Goal: Task Accomplishment & Management: Complete application form

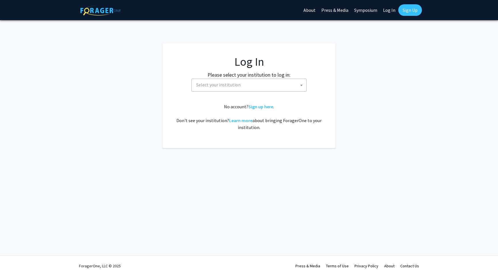
click at [266, 85] on span "Select your institution" at bounding box center [250, 85] width 113 height 12
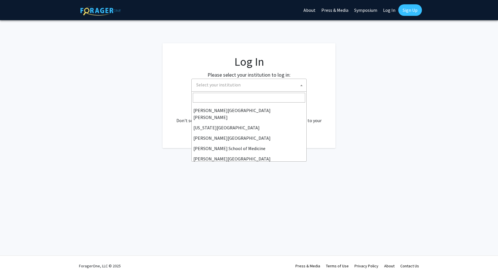
scroll to position [103, 0]
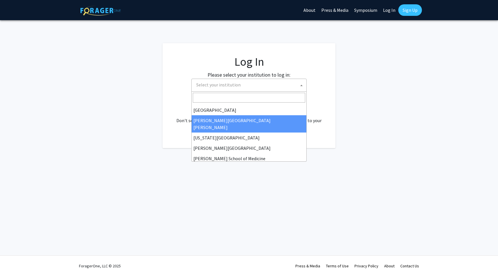
select select "1"
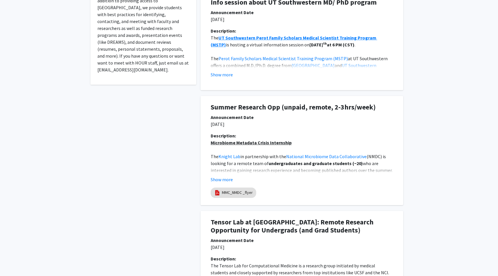
scroll to position [156, 0]
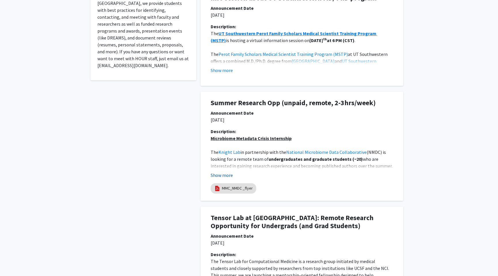
click at [221, 172] on button "Show more" at bounding box center [222, 175] width 22 height 7
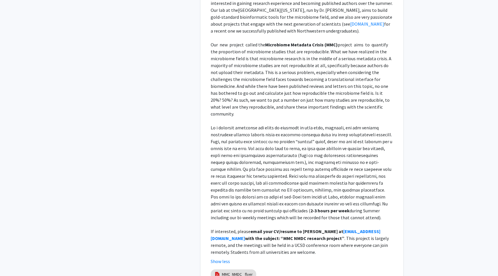
scroll to position [0, 0]
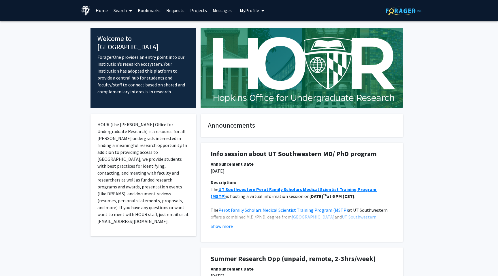
click at [118, 12] on link "Search" at bounding box center [123, 10] width 24 height 20
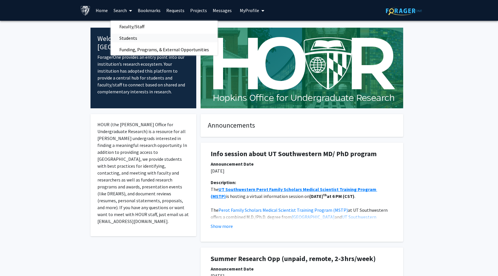
click at [129, 38] on span "Students" at bounding box center [128, 38] width 35 height 12
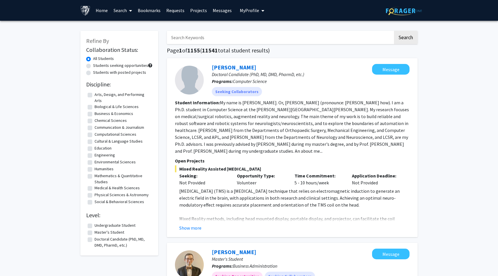
click at [124, 14] on link "Search" at bounding box center [123, 10] width 24 height 20
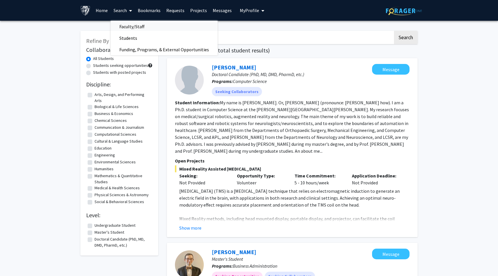
click at [140, 25] on span "Faculty/Staff" at bounding box center [132, 27] width 42 height 12
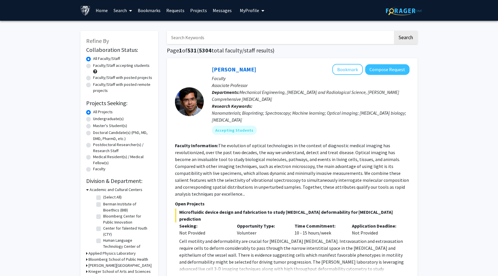
click at [131, 65] on label "Faculty/Staff accepting students" at bounding box center [121, 66] width 57 height 6
click at [97, 65] on input "Faculty/Staff accepting students" at bounding box center [95, 65] width 4 height 4
radio input "true"
click at [227, 34] on input "Search Keywords" at bounding box center [280, 37] width 226 height 13
type input "bioinformatics"
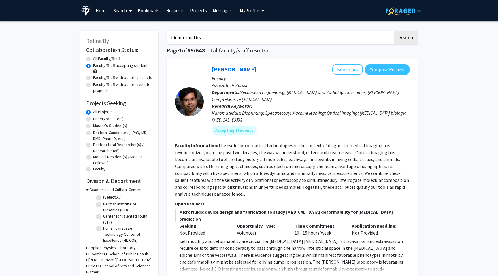
click at [394, 31] on button "Search" at bounding box center [406, 37] width 24 height 13
radio input "true"
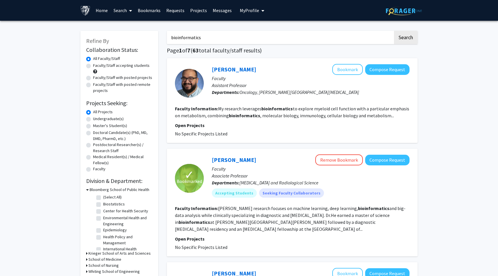
click at [123, 68] on label "Faculty/Staff accepting students" at bounding box center [121, 66] width 57 height 6
click at [97, 66] on input "Faculty/Staff accepting students" at bounding box center [95, 65] width 4 height 4
radio input "true"
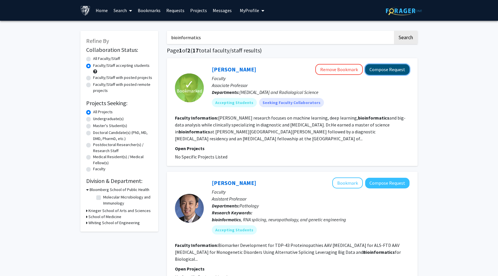
click at [385, 69] on button "Compose Request" at bounding box center [387, 69] width 44 height 11
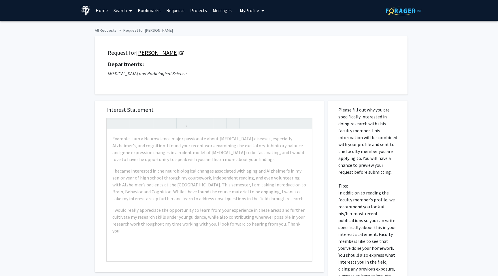
click at [151, 52] on link "Harrison Bai" at bounding box center [159, 52] width 47 height 7
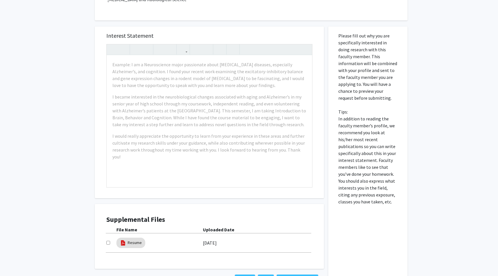
scroll to position [75, 0]
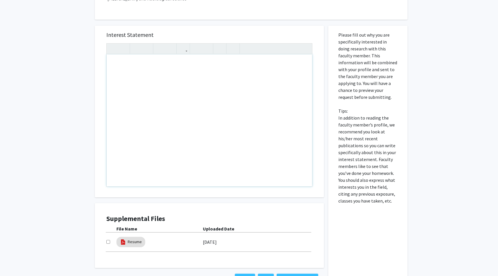
click at [160, 101] on div "Note to users with screen readers: Please press Alt+0 or Option+0 to deactivate…" at bounding box center [210, 121] width 206 height 132
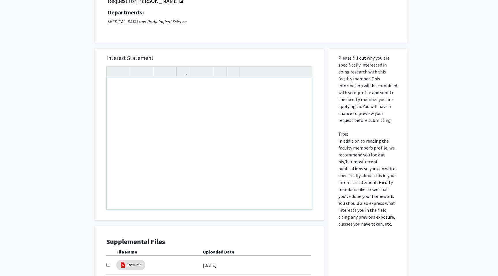
scroll to position [47, 0]
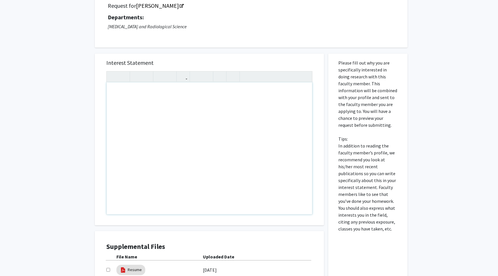
paste div "Note to users with screen readers: Please press Alt+0 or Option+0 to deactivate…"
type textarea "<p>I am an incoming MS student in Bioinformatics at Johns Hopkins University wi…"
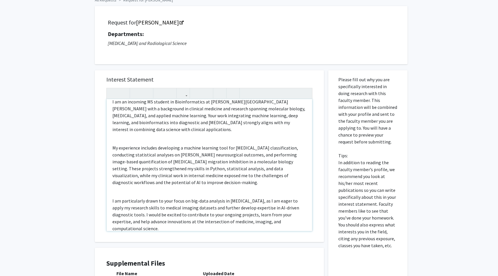
scroll to position [0, 0]
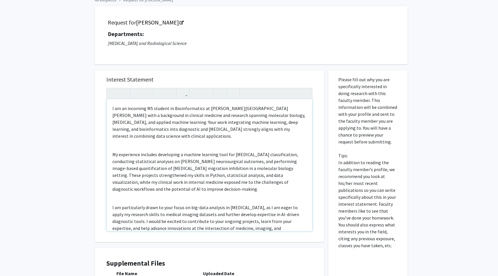
click at [112, 108] on div "I am an incoming MS student in Bioinformatics at Johns Hopkins University with …" at bounding box center [210, 165] width 206 height 132
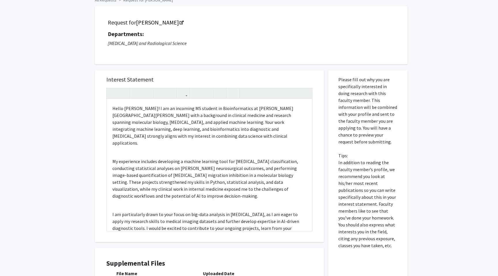
click at [57, 124] on div "All Requests Request for Harrison Bai Request for Harrison Bai Departments: Rad…" at bounding box center [249, 168] width 498 height 357
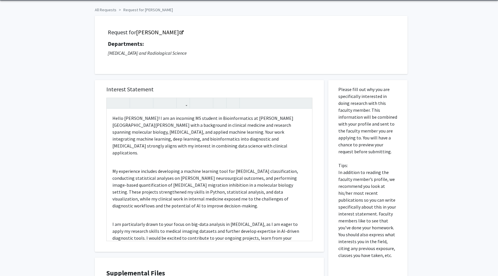
scroll to position [31, 0]
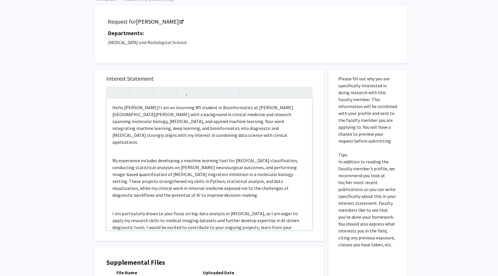
click at [139, 108] on p "Hello Dr. Bai! I am an incoming MS student in Bioinformatics at Johns Hopkins U…" at bounding box center [210, 125] width 194 height 42
type textarea "<p>Hello Dr. Bai! I am an incoming MS student in Bioinformatics at Johns Hopkin…"
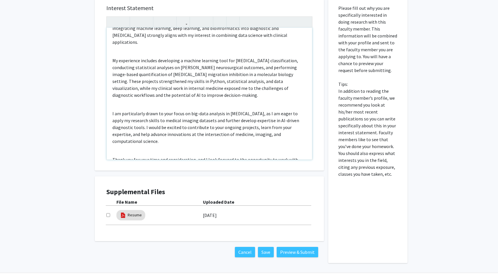
scroll to position [119, 0]
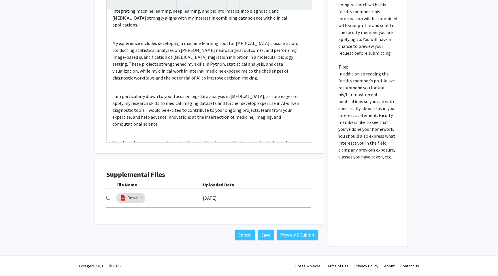
click at [107, 199] on input "checkbox" at bounding box center [108, 198] width 4 height 4
checkbox input "true"
click at [288, 237] on button "Preview & Submit" at bounding box center [298, 235] width 42 height 10
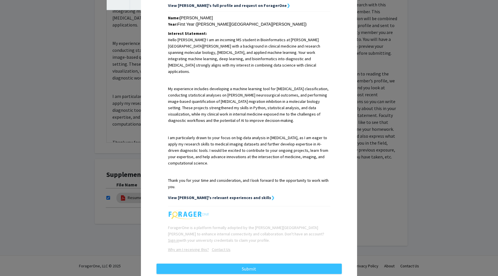
scroll to position [128, 0]
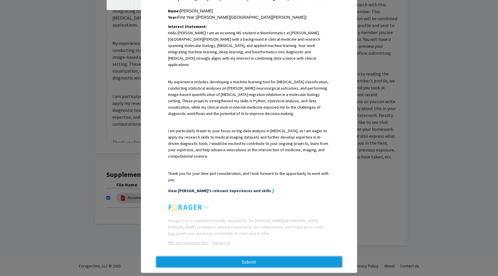
click at [215, 257] on button "Submit" at bounding box center [249, 262] width 185 height 10
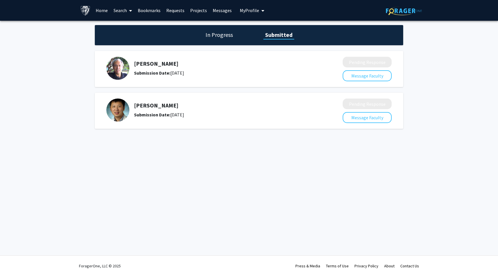
click at [130, 10] on icon at bounding box center [130, 10] width 3 height 5
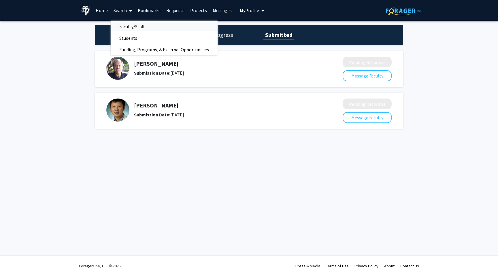
click at [128, 27] on span "Faculty/Staff" at bounding box center [132, 27] width 42 height 12
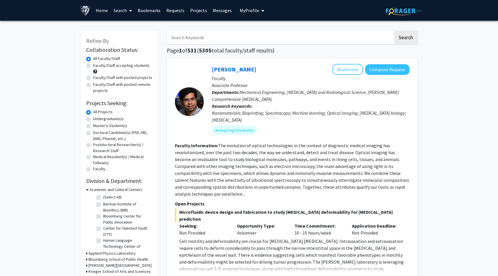
click at [130, 67] on label "Faculty/Staff accepting students" at bounding box center [121, 66] width 57 height 6
click at [97, 66] on input "Faculty/Staff accepting students" at bounding box center [95, 65] width 4 height 4
radio input "true"
click at [228, 37] on input "Search Keywords" at bounding box center [280, 37] width 226 height 13
type input "bioinformatics"
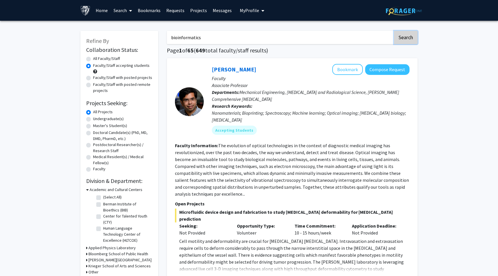
click at [413, 36] on button "Search" at bounding box center [406, 37] width 24 height 13
radio input "true"
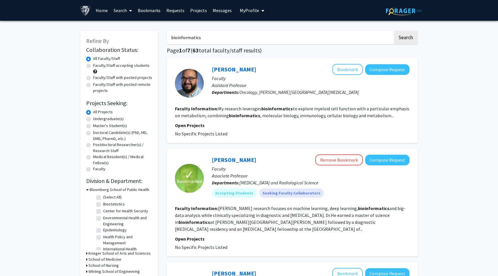
click at [126, 65] on label "Faculty/Staff accepting students" at bounding box center [121, 66] width 57 height 6
click at [97, 65] on input "Faculty/Staff accepting students" at bounding box center [95, 65] width 4 height 4
radio input "true"
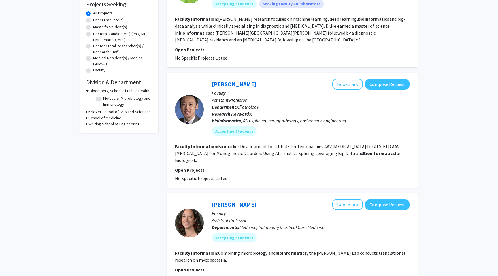
scroll to position [101, 0]
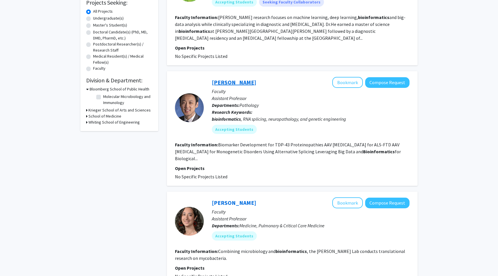
click at [229, 83] on link "[PERSON_NAME]" at bounding box center [234, 82] width 44 height 7
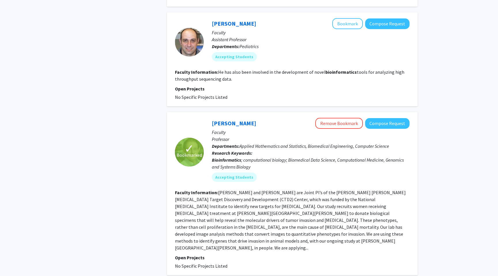
scroll to position [685, 0]
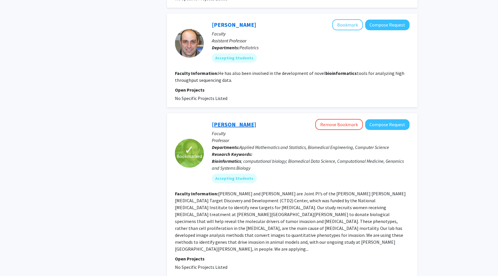
click at [223, 121] on link "[PERSON_NAME]" at bounding box center [234, 124] width 44 height 7
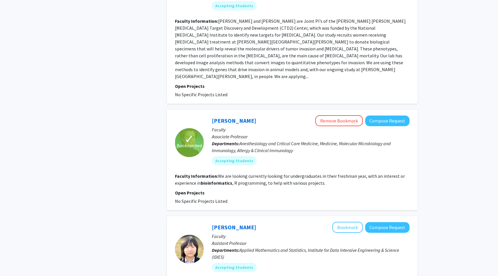
scroll to position [860, 0]
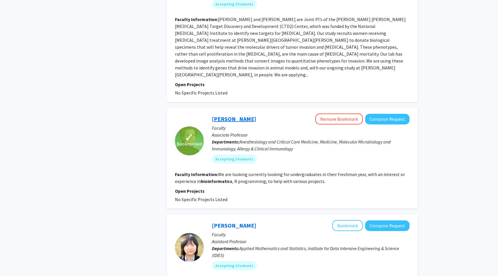
click at [232, 115] on link "[PERSON_NAME]" at bounding box center [234, 118] width 44 height 7
click at [383, 114] on button "Compose Request" at bounding box center [387, 119] width 44 height 11
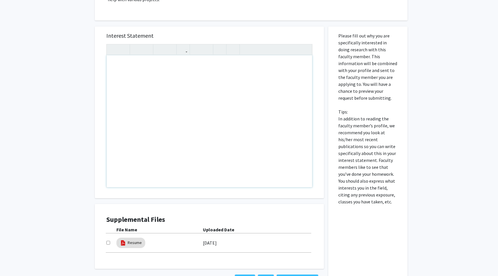
scroll to position [196, 0]
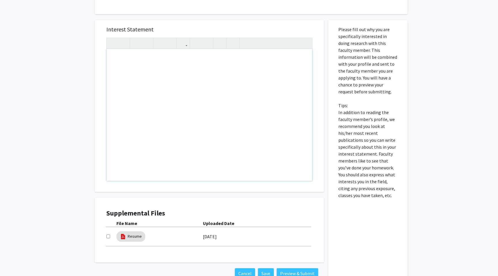
click at [176, 108] on div "Note to users with screen readers: Please press Alt+0 or Option+0 to deactivate…" at bounding box center [210, 115] width 206 height 132
paste div "Note to users with screen readers: Please press Alt+0 or Option+0 to deactivate…"
type textarea "<p>I am an incoming MS student in Bioinformatics at Johns Hopkins University wi…"
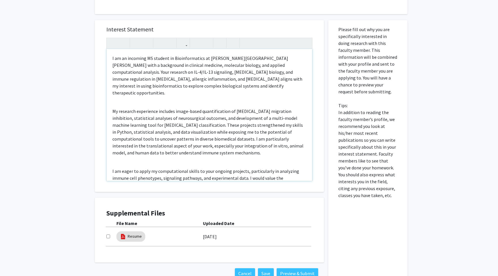
click at [131, 83] on div "I am an incoming MS student in Bioinformatics at Johns Hopkins University with …" at bounding box center [210, 115] width 206 height 132
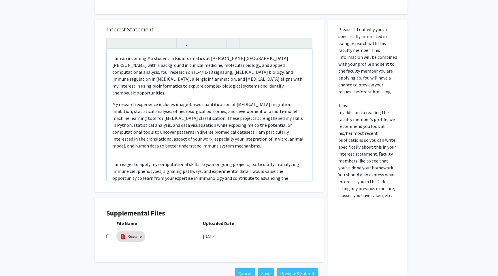
scroll to position [48, 0]
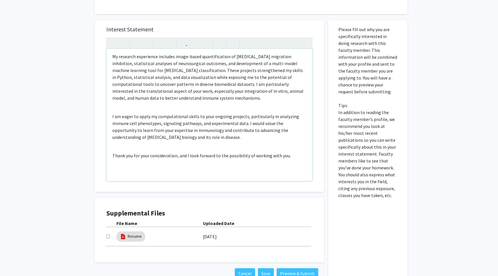
click at [128, 88] on div "I am an incoming MS student in Bioinformatics at Johns Hopkins University with …" at bounding box center [210, 115] width 206 height 132
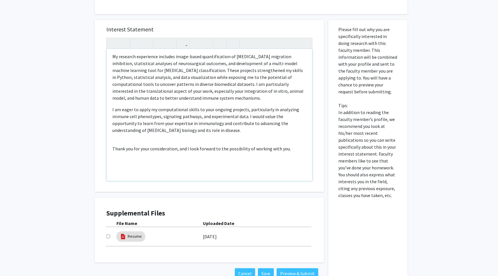
scroll to position [41, 0]
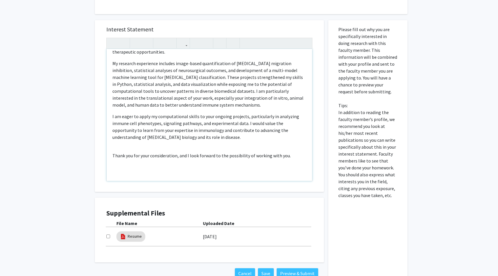
click at [133, 126] on div "I am an incoming MS student in Bioinformatics at Johns Hopkins University with …" at bounding box center [210, 115] width 206 height 132
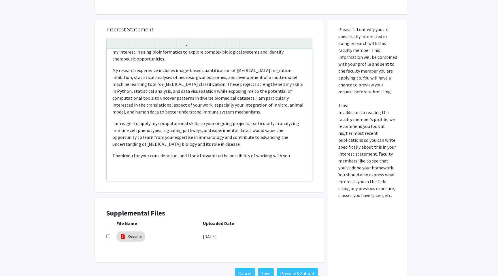
click at [126, 171] on p "Note to users with screen readers: Please press Alt+0 or Option+0 to deactivate…" at bounding box center [210, 174] width 194 height 7
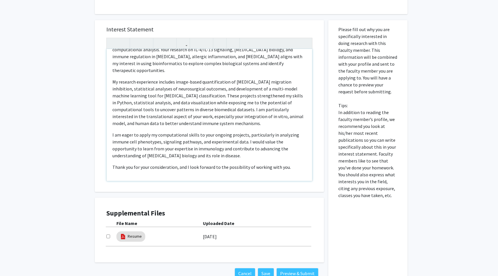
scroll to position [16, 0]
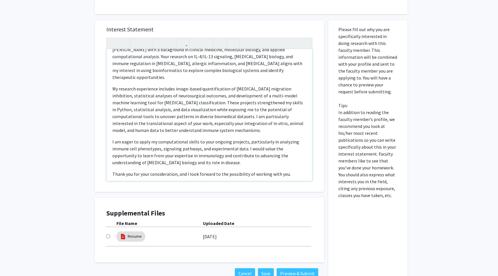
type textarea "<p>I am an incoming MS student in Bioinformatics at Johns Hopkins University wi…"
click at [108, 235] on input "checkbox" at bounding box center [108, 237] width 4 height 4
checkbox input "true"
click at [293, 269] on button "Preview & Submit" at bounding box center [298, 274] width 42 height 10
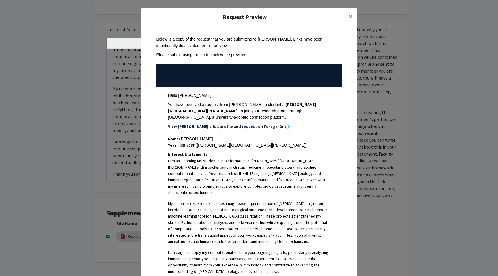
scroll to position [108, 0]
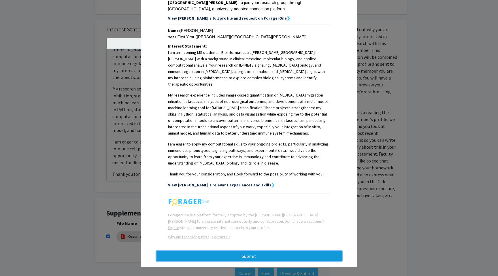
click at [274, 251] on button "Submit" at bounding box center [249, 256] width 185 height 10
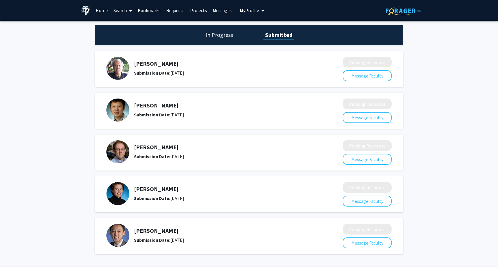
click at [151, 10] on link "Bookmarks" at bounding box center [149, 10] width 29 height 20
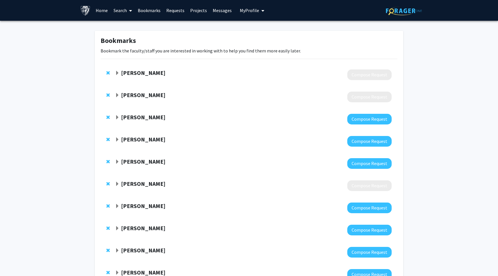
click at [149, 10] on link "Bookmarks" at bounding box center [149, 10] width 29 height 20
click at [118, 10] on link "Search" at bounding box center [123, 10] width 24 height 20
click at [145, 26] on span "Faculty/Staff" at bounding box center [132, 27] width 42 height 12
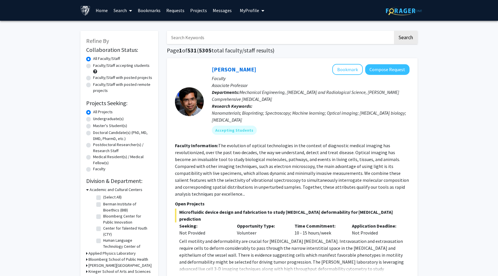
click at [122, 65] on label "Faculty/Staff accepting students" at bounding box center [121, 66] width 57 height 6
click at [97, 65] on input "Faculty/Staff accepting students" at bounding box center [95, 65] width 4 height 4
radio input "true"
click at [207, 34] on input "Search Keywords" at bounding box center [280, 37] width 226 height 13
type input "bioinformatics"
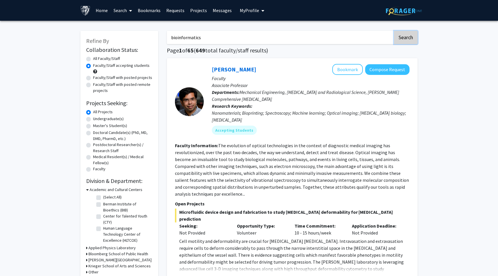
click at [409, 35] on button "Search" at bounding box center [406, 37] width 24 height 13
radio input "true"
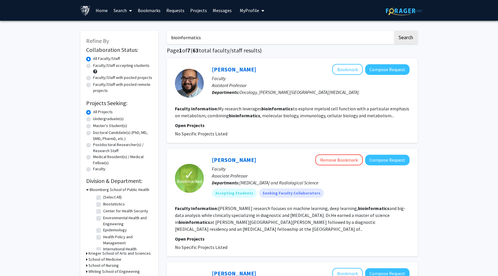
click at [122, 65] on label "Faculty/Staff accepting students" at bounding box center [121, 66] width 57 height 6
click at [97, 65] on input "Faculty/Staff accepting students" at bounding box center [95, 65] width 4 height 4
radio input "true"
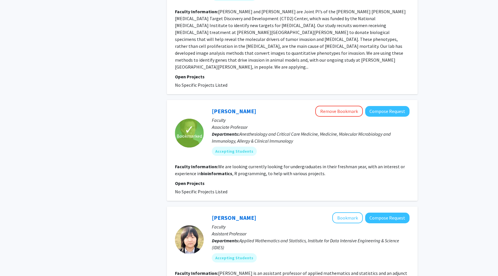
scroll to position [935, 0]
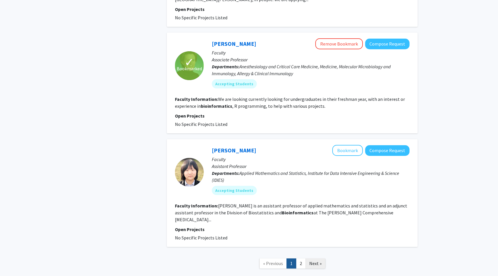
click at [316, 261] on span "Next »" at bounding box center [316, 264] width 12 height 6
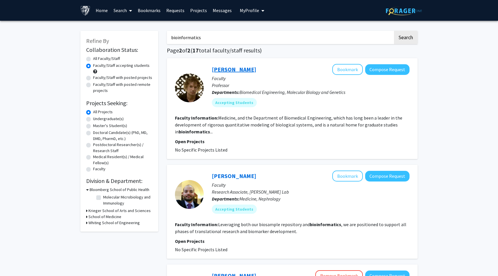
click at [237, 71] on link "[PERSON_NAME]" at bounding box center [234, 69] width 44 height 7
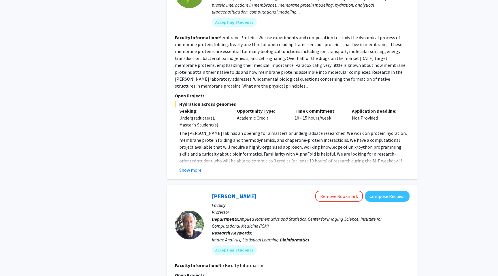
scroll to position [314, 0]
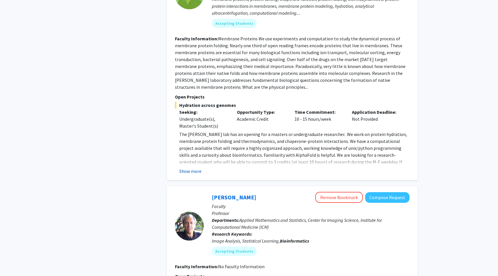
click at [185, 172] on button "Show more" at bounding box center [190, 171] width 22 height 7
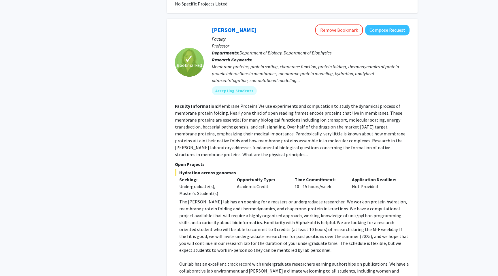
scroll to position [227, 0]
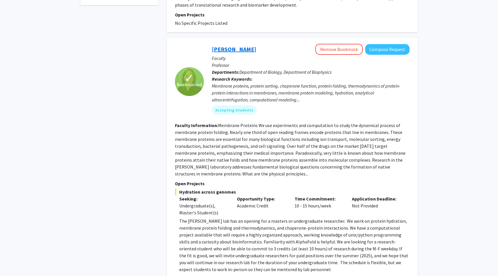
click at [236, 50] on link "Karen Fleming" at bounding box center [234, 49] width 44 height 7
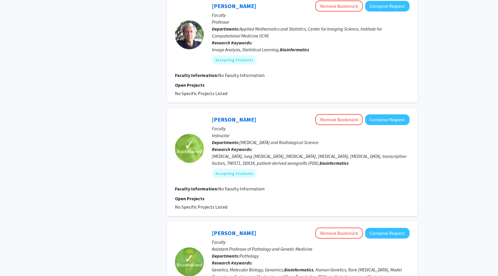
scroll to position [581, 0]
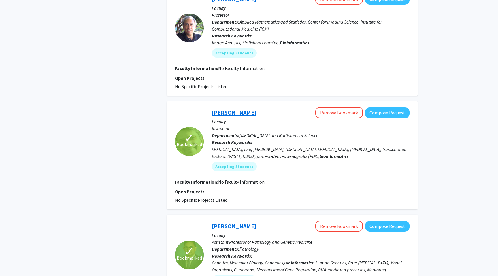
click at [229, 114] on link "[PERSON_NAME]" at bounding box center [234, 112] width 44 height 7
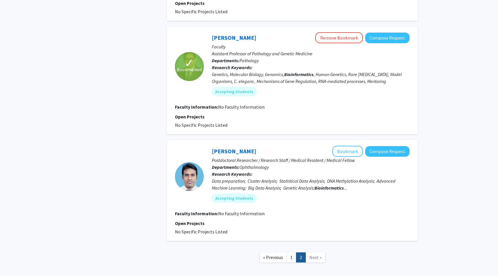
scroll to position [767, 0]
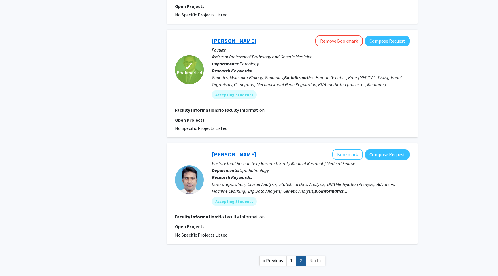
click at [243, 42] on link "Sandeep Wontakal" at bounding box center [234, 40] width 44 height 7
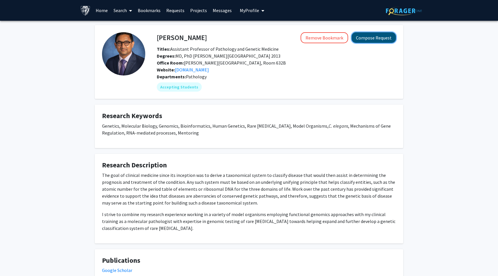
click at [375, 40] on button "Compose Request" at bounding box center [374, 37] width 44 height 11
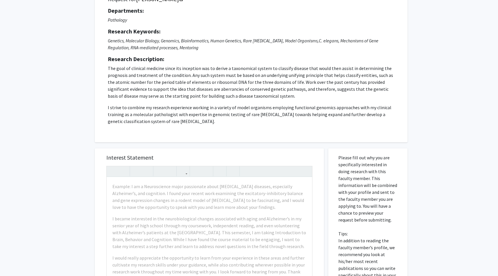
scroll to position [76, 0]
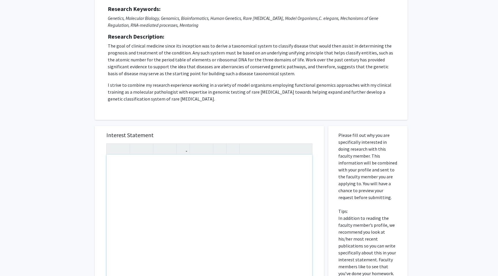
click at [155, 181] on div "Note to users with screen readers: Please press Alt+0 or Option+0 to deactivate…" at bounding box center [210, 221] width 206 height 132
paste div "Note to users with screen readers: Please press Alt+0 or Option+0 to deactivate…"
type textarea "<p>Dear Dr. Wontakal,</p><br><p>I am an incoming MS student in Bioinformatics a…"
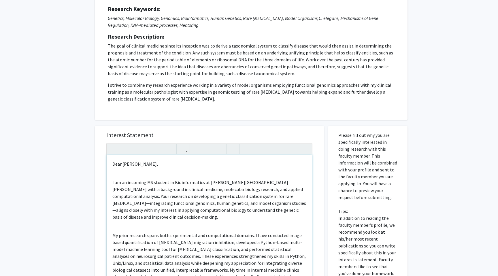
click at [131, 172] on div "Dear Dr. Wontakal, I am an incoming MS student in Bioinformatics at Johns Hopki…" at bounding box center [210, 221] width 206 height 132
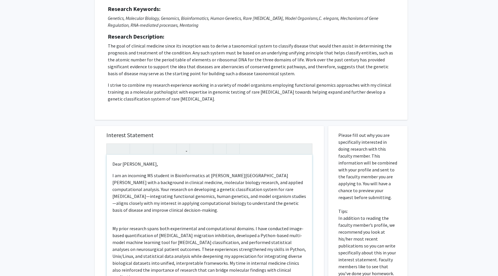
click at [135, 220] on div "Dear Dr. Wontakal, I am an incoming MS student in Bioinformatics at Johns Hopki…" at bounding box center [210, 221] width 206 height 132
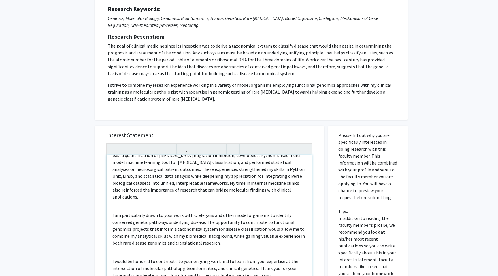
scroll to position [96, 0]
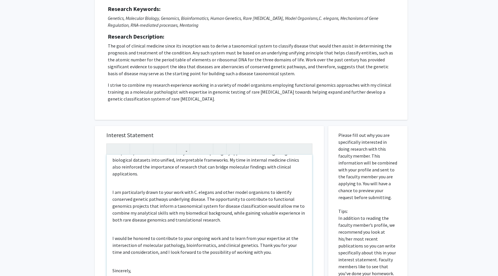
click at [136, 174] on div "Dear Dr. Wontakal, I am an incoming MS student in Bioinformatics at Johns Hopki…" at bounding box center [210, 221] width 206 height 132
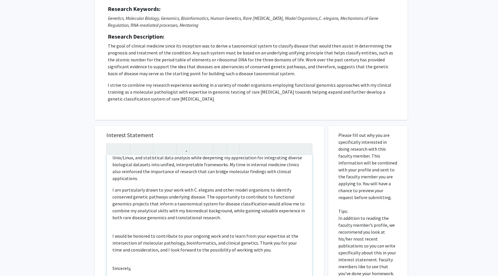
click at [131, 223] on div "Dear Dr. Wontakal, I am an incoming MS student in Bioinformatics at Johns Hopki…" at bounding box center [210, 221] width 206 height 132
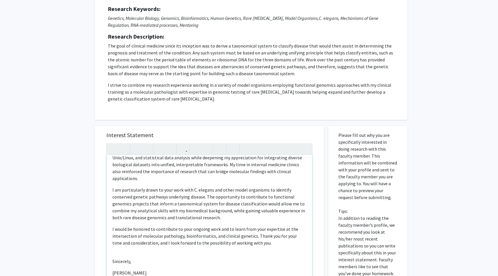
scroll to position [85, 0]
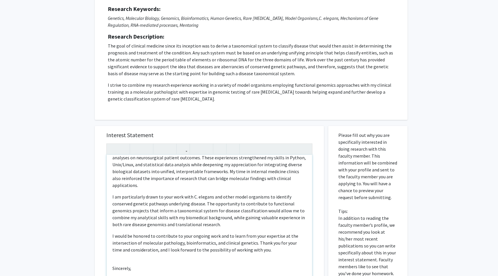
click at [124, 256] on div "Dear Dr. Wontakal, I am an incoming MS student in Bioinformatics at Johns Hopki…" at bounding box center [210, 221] width 206 height 132
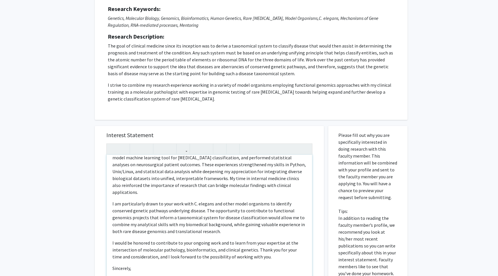
type textarea "<p>Dear Dr. Wontakal,</p><p>I am an incoming MS student in Bioinformatics at Jo…"
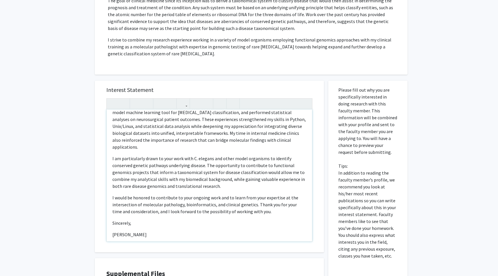
scroll to position [221, 0]
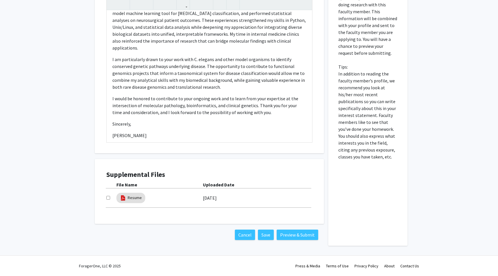
click at [108, 199] on input "checkbox" at bounding box center [108, 198] width 4 height 4
checkbox input "true"
click at [303, 238] on button "Preview & Submit" at bounding box center [298, 235] width 42 height 10
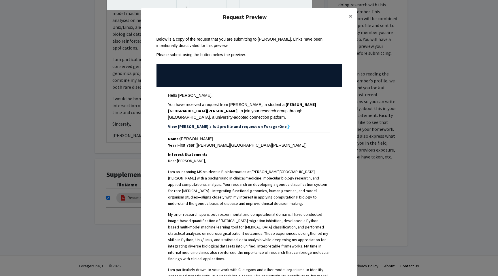
scroll to position [173, 0]
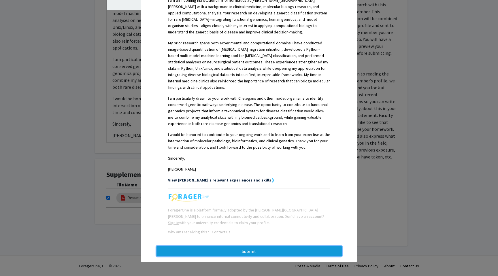
click at [248, 256] on button "Submit" at bounding box center [249, 251] width 185 height 10
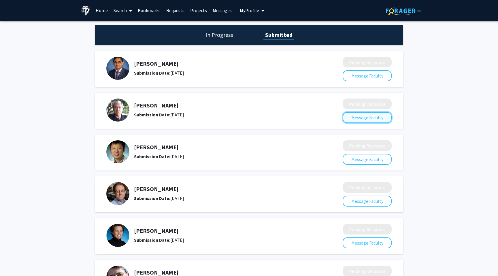
click at [369, 119] on button "Message Faculty" at bounding box center [367, 117] width 49 height 11
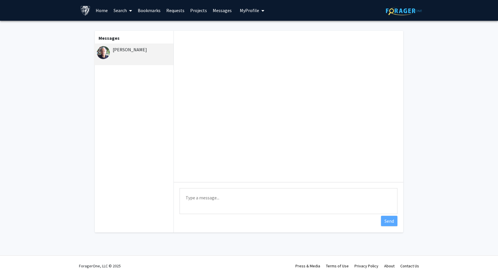
click at [119, 48] on div "[PERSON_NAME]" at bounding box center [134, 49] width 75 height 7
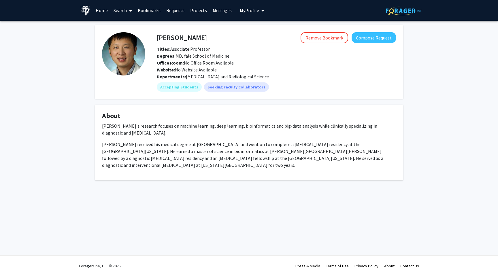
click at [430, 96] on div "Harrison Bai Remove Bookmark Compose Request Titles: Associate Professor Degree…" at bounding box center [249, 110] width 498 height 179
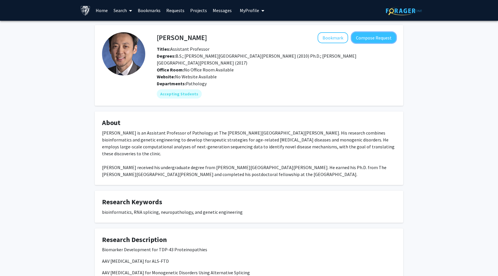
drag, startPoint x: 367, startPoint y: 39, endPoint x: 371, endPoint y: 90, distance: 50.9
click at [371, 90] on div "Jonathan Ling Bookmark Compose Request Titles: Assistant Professor Degrees: B.S…" at bounding box center [270, 65] width 251 height 66
click at [255, 94] on fg-card "Jonathan Ling Bookmark Compose Request Titles: Assistant Professor Degrees: B.S…" at bounding box center [249, 65] width 309 height 81
click at [379, 37] on button "Compose Request" at bounding box center [374, 37] width 44 height 11
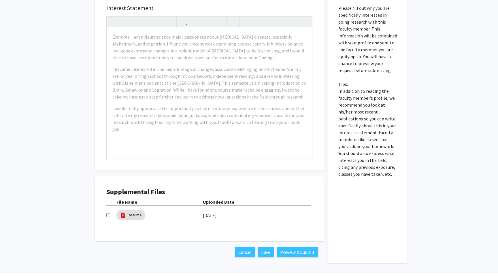
scroll to position [195, 0]
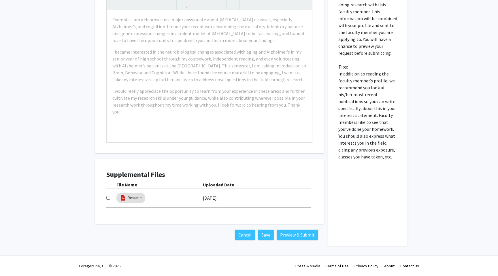
click at [109, 198] on input "checkbox" at bounding box center [108, 198] width 4 height 4
checkbox input "true"
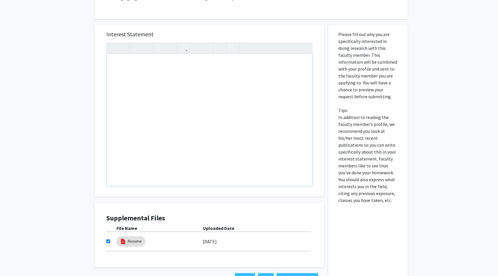
scroll to position [90, 0]
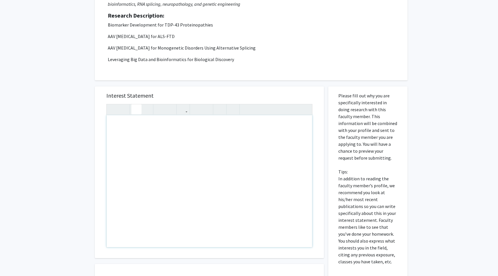
click at [141, 107] on button "button" at bounding box center [137, 109] width 10 height 10
click at [137, 111] on icon "button" at bounding box center [136, 110] width 5 height 10
click at [134, 105] on use "button" at bounding box center [134, 105] width 0 height 0
click at [136, 127] on div "Note to users with screen readers: Please press Alt+0 or Option+0 to deactivate…" at bounding box center [210, 181] width 206 height 132
paste div "Note to users with screen readers: Please press Alt+0 or Option+0 to deactivate…"
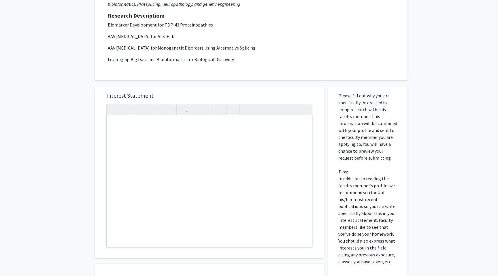
type textarea "<p>I am an incoming MS student in Bioinformatics at Johns Hopkins University wi…"
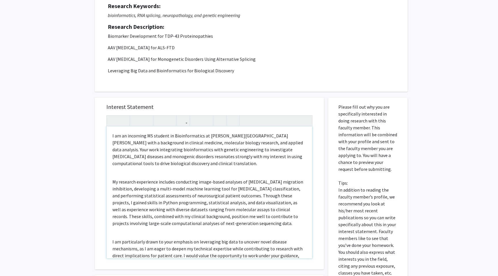
scroll to position [78, 0]
click at [112, 136] on div "I am an incoming MS student in Bioinformatics at Johns Hopkins University with …" at bounding box center [210, 194] width 206 height 132
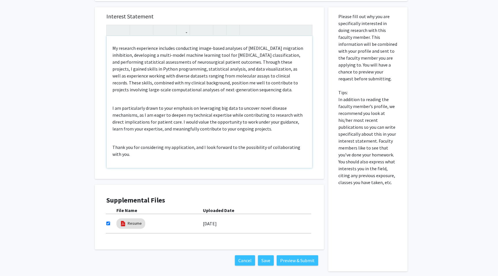
scroll to position [195, 0]
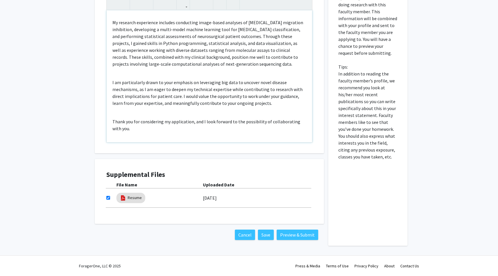
click at [164, 139] on div "Hello Dr. Ling! I am an incoming MS student in Bioinformatics at Johns Hopkins …" at bounding box center [210, 76] width 206 height 132
click at [134, 114] on div "Hello Dr. Ling! I am an incoming MS student in Bioinformatics at Johns Hopkins …" at bounding box center [210, 76] width 206 height 132
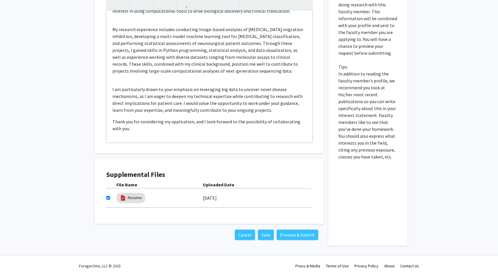
click at [129, 84] on div "Hello Dr. Ling! I am an incoming MS student in Bioinformatics at Johns Hopkins …" at bounding box center [210, 76] width 206 height 132
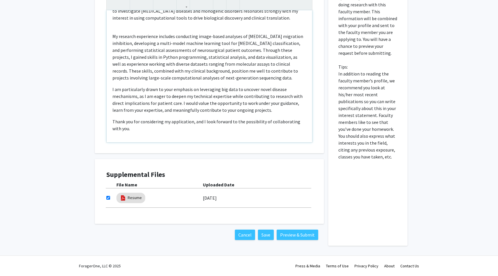
click at [141, 33] on p "My research experience includes conducting image-based analyses of cancer cell …" at bounding box center [210, 57] width 194 height 48
type textarea "<p>Hello Dr. Ling! I am an incoming MS student in Bioinformatics at Johns Hopki…"
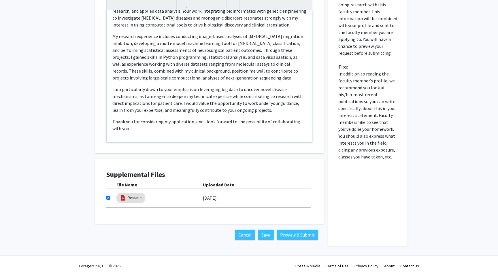
scroll to position [0, 0]
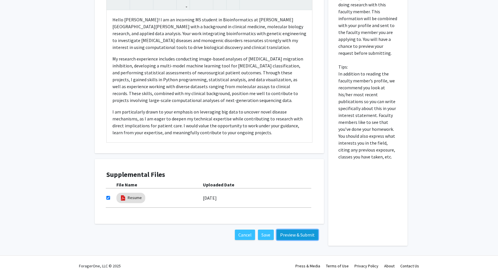
click at [293, 236] on button "Preview & Submit" at bounding box center [298, 235] width 42 height 10
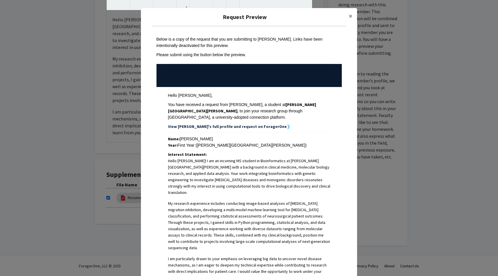
scroll to position [115, 0]
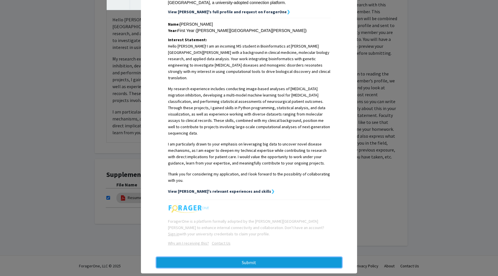
click at [247, 258] on button "Submit" at bounding box center [249, 263] width 185 height 10
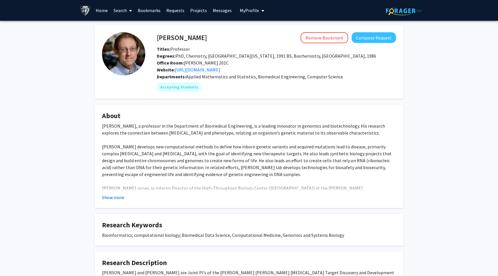
click at [115, 198] on button "Show more" at bounding box center [113, 197] width 22 height 7
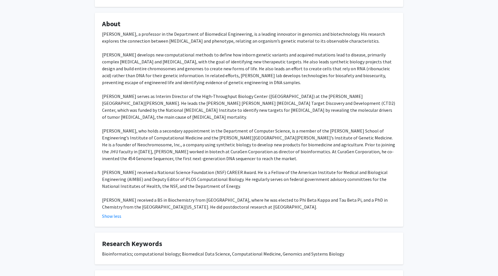
scroll to position [93, 0]
click at [333, 215] on fg-card "About Joel S. Bader, a professor in the Department of Biomedical Engineering, i…" at bounding box center [249, 119] width 309 height 214
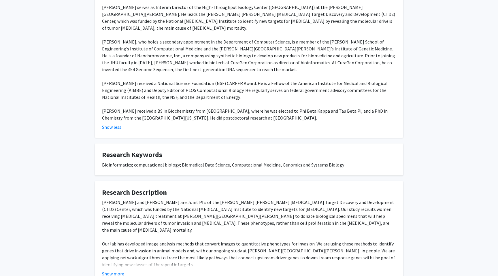
scroll to position [219, 0]
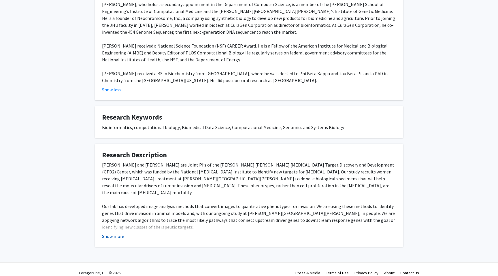
click at [116, 233] on button "Show more" at bounding box center [113, 236] width 22 height 7
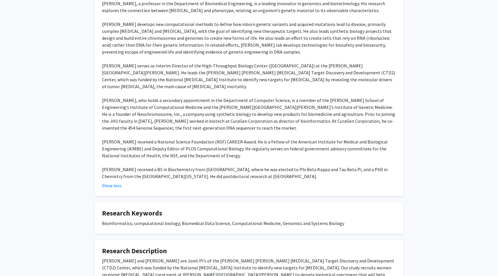
scroll to position [0, 0]
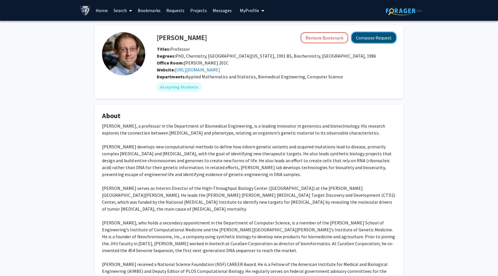
click at [386, 38] on button "Compose Request" at bounding box center [374, 37] width 44 height 11
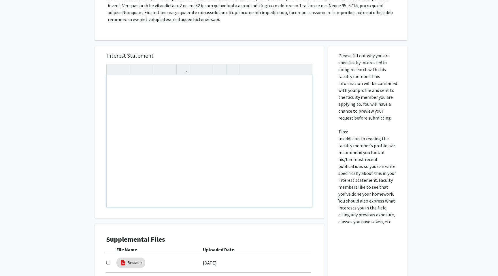
scroll to position [183, 0]
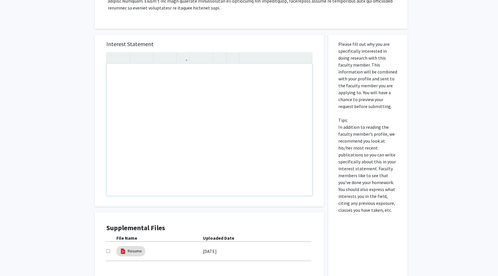
click at [178, 114] on div "Note to users with screen readers: Please press Alt+0 or Option+0 to deactivate…" at bounding box center [210, 130] width 206 height 132
paste div "Note to users with screen readers: Please press Alt+0 or Option+0 to deactivate…"
type textarea "<p>I am an incoming MS student in Bioinformatics at Johns Hopkins University wi…"
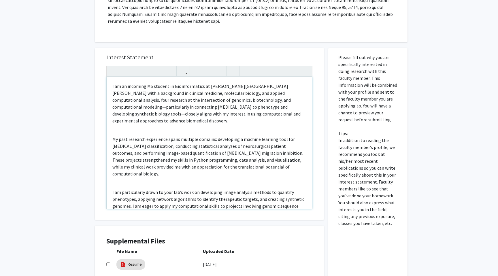
scroll to position [163, 0]
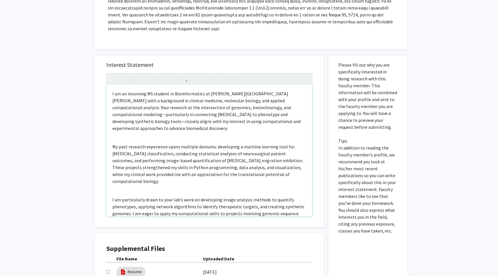
click at [109, 93] on div "I am an incoming MS student in Bioinformatics at Johns Hopkins University with …" at bounding box center [210, 151] width 206 height 132
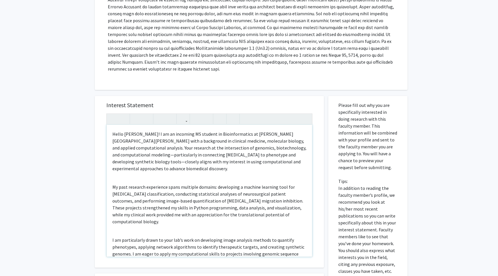
scroll to position [154, 0]
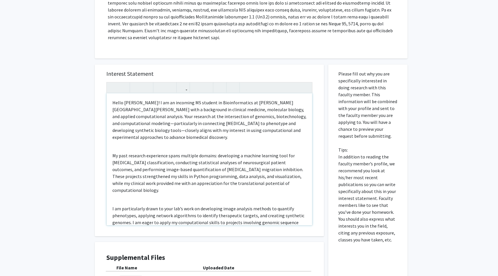
click at [118, 140] on div "Hello Dr. Bader! I am an incoming MS student in Bioinformatics at Johns Hopkins…" at bounding box center [210, 159] width 206 height 132
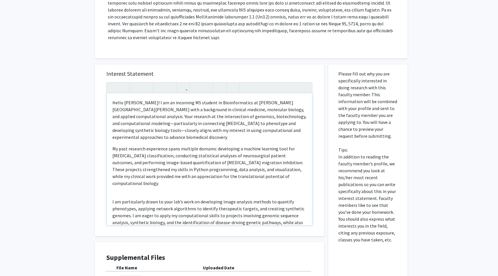
click at [131, 182] on div "Hello Dr. Bader! I am an incoming MS student in Bioinformatics at Johns Hopkins…" at bounding box center [210, 159] width 206 height 132
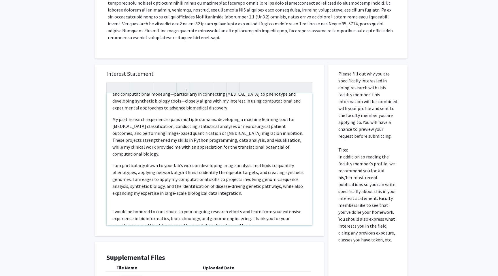
click at [123, 208] on p "I would be honored to contribute to your ongoing research efforts and learn fro…" at bounding box center [210, 218] width 194 height 21
click at [117, 193] on div "Hello Dr. Bader! I am an incoming MS student in Bioinformatics at Johns Hopkins…" at bounding box center [210, 159] width 206 height 132
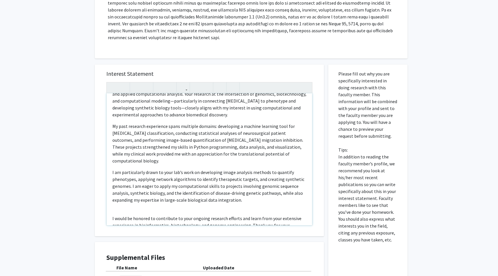
type textarea "<p>Hello Dr. Bader! I am an incoming MS student in Bioinformatics at Johns Hopk…"
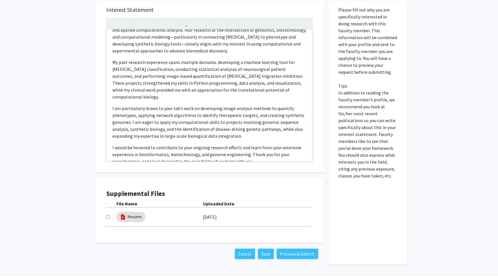
scroll to position [237, 0]
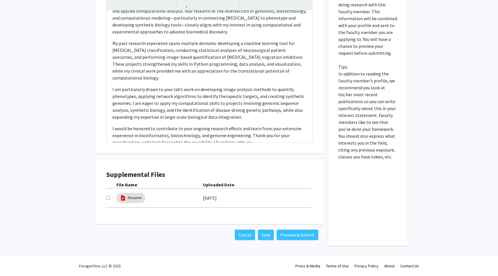
click at [109, 199] on input "checkbox" at bounding box center [108, 198] width 4 height 4
checkbox input "true"
click at [303, 234] on button "Preview & Submit" at bounding box center [298, 235] width 42 height 10
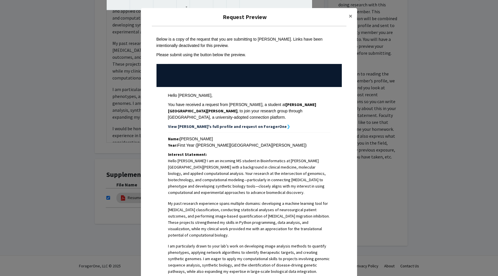
scroll to position [128, 0]
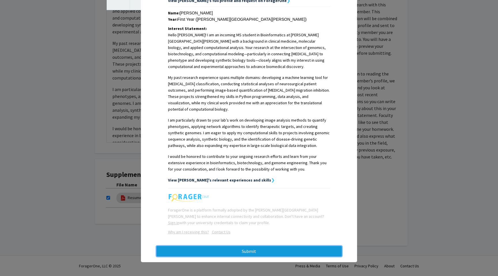
click at [225, 251] on button "Submit" at bounding box center [249, 251] width 185 height 10
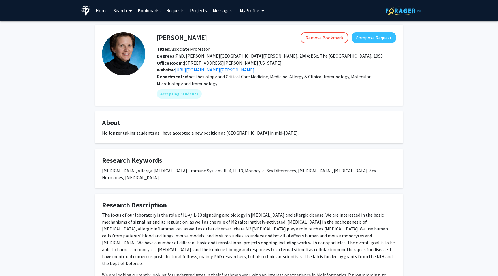
scroll to position [50, 0]
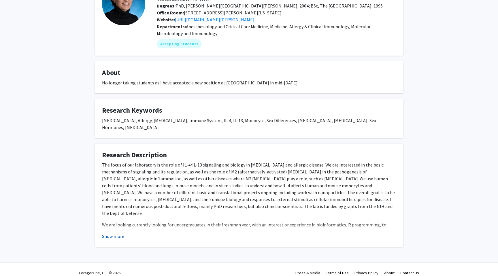
click at [111, 233] on button "Show more" at bounding box center [113, 236] width 22 height 7
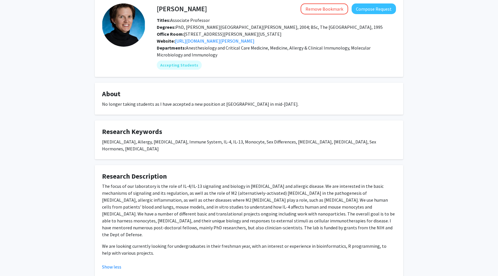
scroll to position [53, 0]
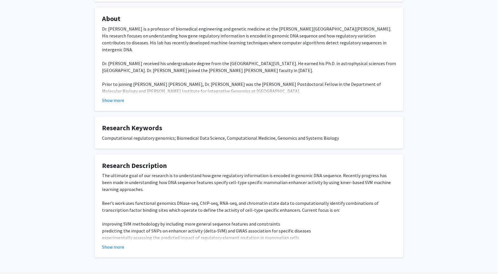
scroll to position [105, 0]
click at [118, 243] on button "Show more" at bounding box center [113, 246] width 22 height 7
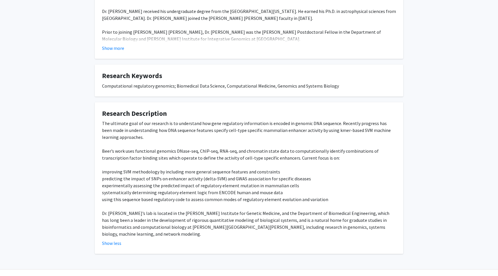
scroll to position [0, 0]
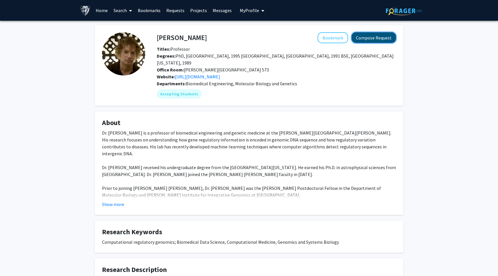
click at [372, 41] on button "Compose Request" at bounding box center [374, 37] width 44 height 11
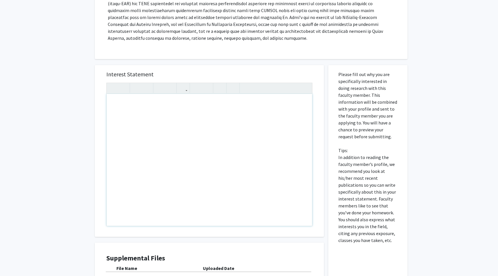
scroll to position [162, 0]
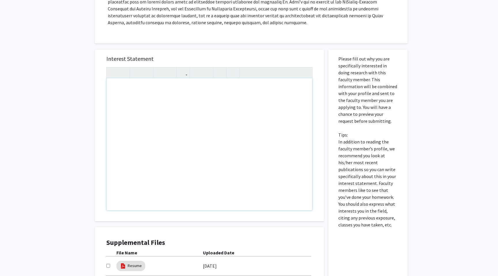
click at [176, 155] on div "Note to users with screen readers: Please press Alt+0 or Option+0 to deactivate…" at bounding box center [210, 144] width 206 height 132
paste div "Note to users with screen readers: Please press Alt+0 or Option+0 to deactivate…"
type textarea "<l>Ipsu Do. Sita,</c><ad><e>S do ei temporin UT laboree do Magnaaliquaeni ad Mi…"
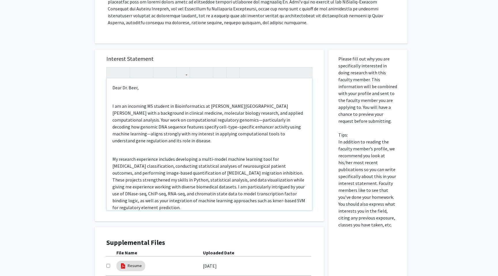
click at [127, 100] on div "Dear Dr. [PERSON_NAME], I am an incoming MS student in Bioinformatics at [PERSO…" at bounding box center [210, 144] width 206 height 132
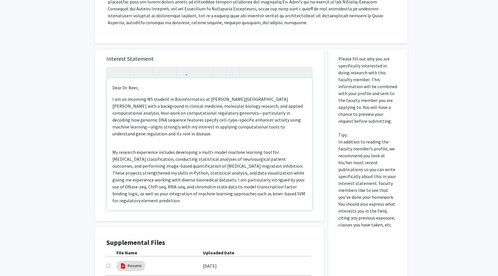
click at [129, 137] on div "Dear Dr. [PERSON_NAME], I am an incoming MS student in Bioinformatics at [PERSO…" at bounding box center [210, 144] width 206 height 132
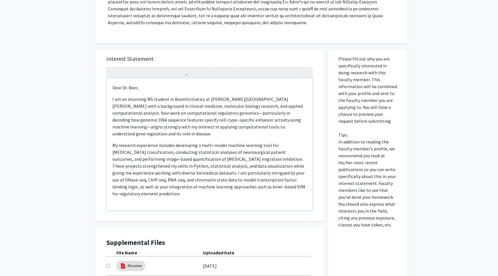
click at [125, 188] on div "Dear Dr. [PERSON_NAME], I am an incoming MS student in Bioinformatics at [PERSO…" at bounding box center [210, 144] width 206 height 132
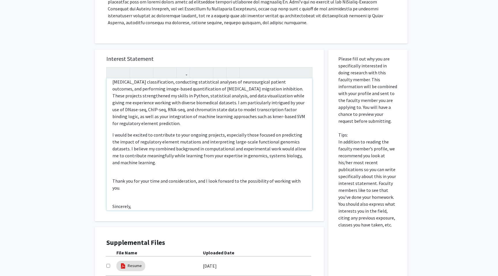
scroll to position [71, 0]
click at [122, 161] on div "Dear Dr. [PERSON_NAME], I am an incoming MS student in Bioinformatics at [PERSO…" at bounding box center [210, 144] width 206 height 132
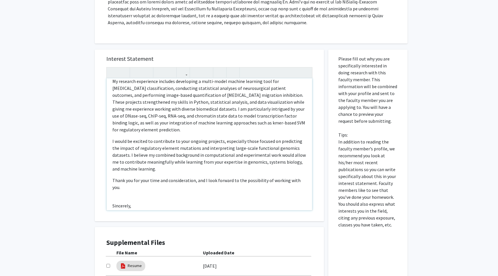
scroll to position [62, 0]
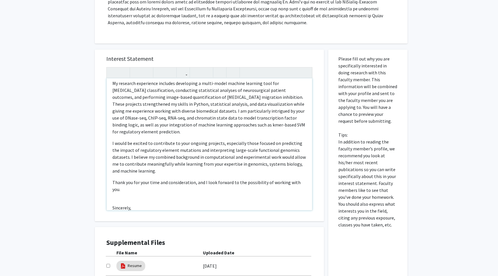
click at [139, 178] on div "Dear Dr. [PERSON_NAME], I am an incoming MS student in Bioinformatics at [PERSO…" at bounding box center [210, 144] width 206 height 132
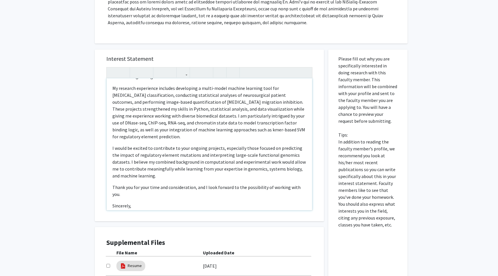
type textarea "<p>Dear Dr. Beer,</p><p>I am an incoming MS student in Bioinformatics at Johns …"
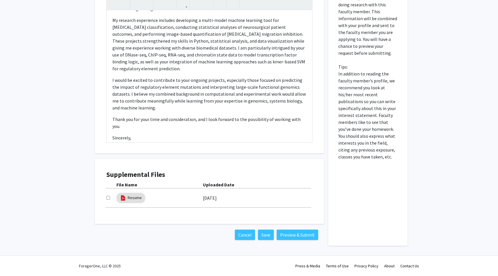
click at [108, 199] on input "checkbox" at bounding box center [108, 198] width 4 height 4
checkbox input "true"
click at [296, 237] on button "Preview & Submit" at bounding box center [298, 235] width 42 height 10
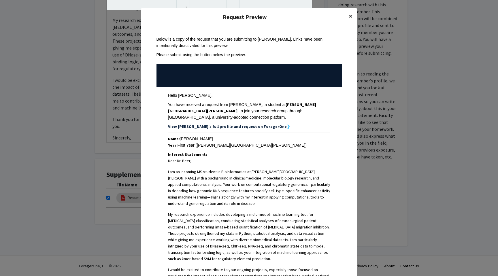
click at [352, 15] on span "×" at bounding box center [351, 16] width 4 height 9
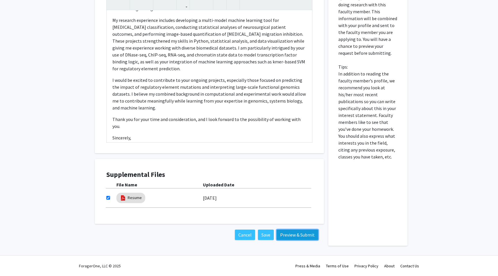
click at [292, 234] on button "Preview & Submit" at bounding box center [298, 235] width 42 height 10
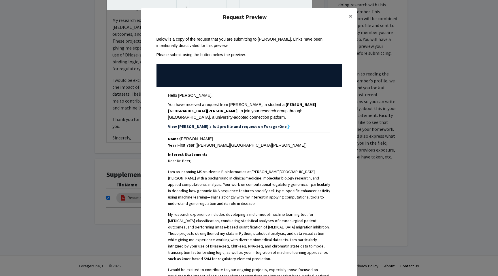
scroll to position [167, 0]
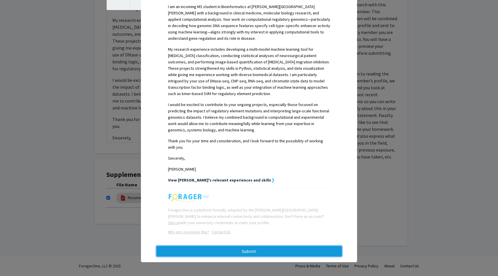
click at [256, 248] on button "Submit" at bounding box center [249, 251] width 185 height 10
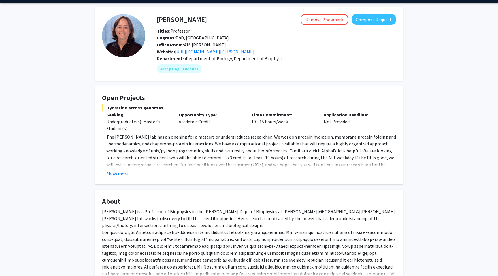
scroll to position [31, 0]
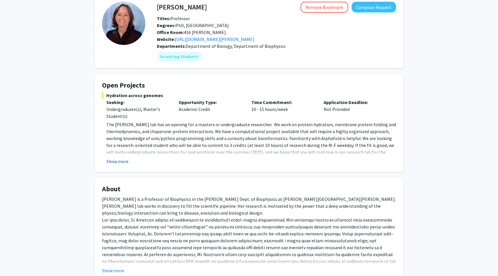
click at [123, 161] on button "Show more" at bounding box center [117, 161] width 22 height 7
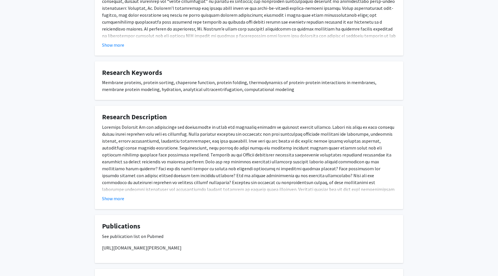
scroll to position [312, 0]
click at [113, 195] on button "Show more" at bounding box center [113, 198] width 22 height 7
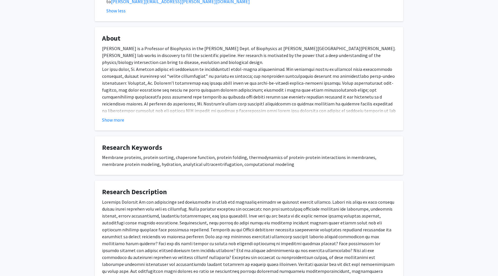
scroll to position [248, 0]
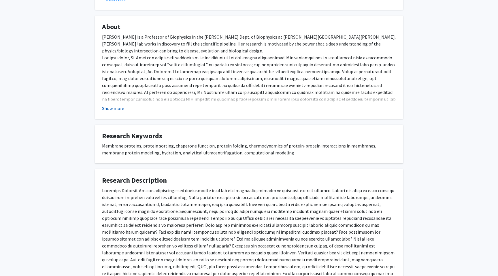
click at [118, 105] on button "Show more" at bounding box center [113, 108] width 22 height 7
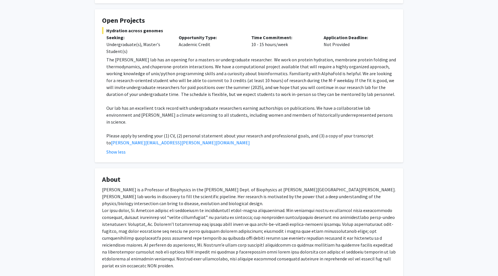
scroll to position [0, 0]
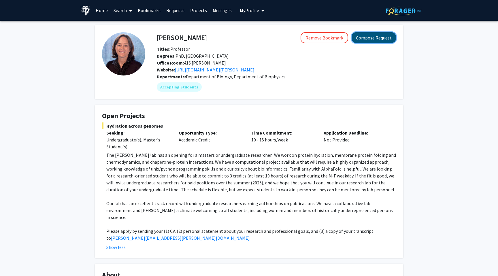
click at [372, 40] on button "Compose Request" at bounding box center [374, 37] width 44 height 11
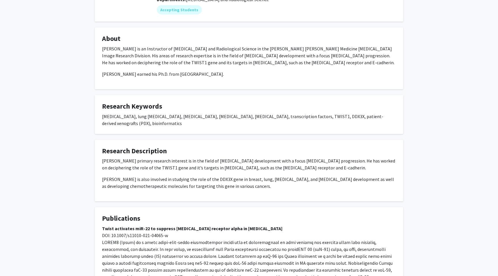
scroll to position [148, 0]
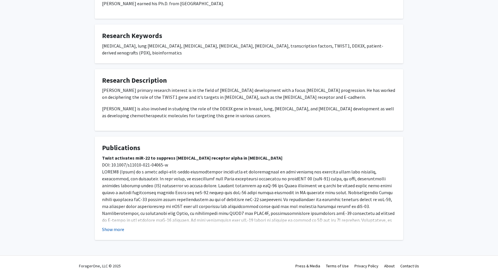
click at [116, 230] on button "Show more" at bounding box center [113, 229] width 22 height 7
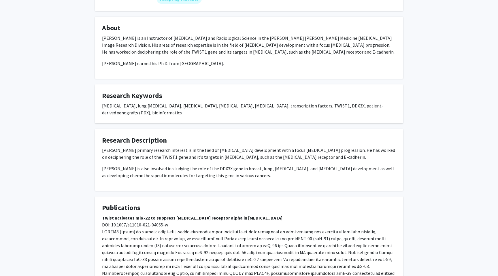
scroll to position [0, 0]
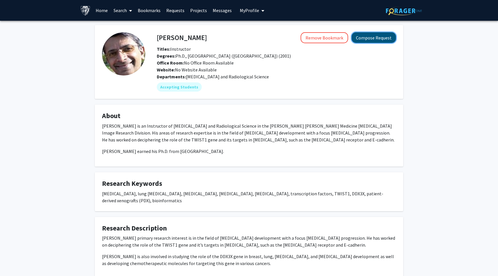
click at [367, 38] on button "Compose Request" at bounding box center [374, 37] width 44 height 11
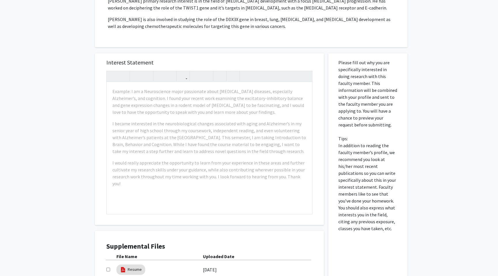
scroll to position [144, 0]
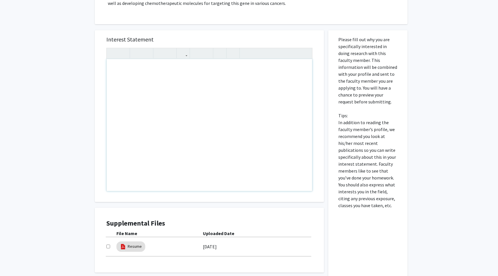
paste div "Note to users with screen readers: Please press Alt+0 or Option+0 to deactivate…"
type textarea "<l>Ipsu Do. Sitame,</c><ad><e>S do ei temporin UT laboree do Magnaaliquaeni ad …"
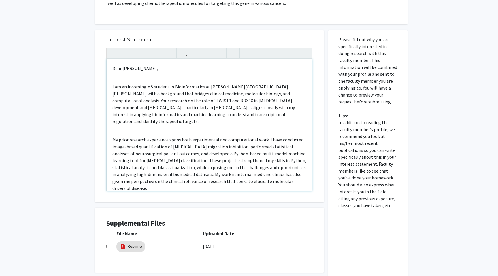
click at [116, 78] on div "Dear [PERSON_NAME], I am an incoming MS student in Bioinformatics at [PERSON_NA…" at bounding box center [210, 125] width 206 height 132
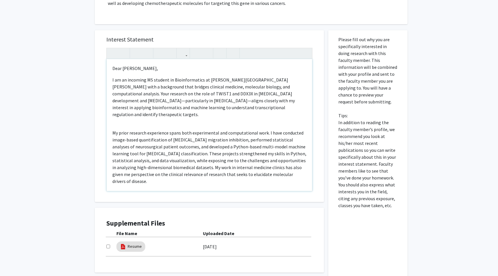
click at [131, 119] on div "Dear [PERSON_NAME], I am an incoming MS student in Bioinformatics at [PERSON_NA…" at bounding box center [210, 125] width 206 height 132
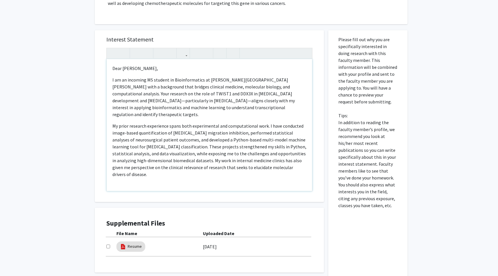
click at [137, 170] on div "Dear [PERSON_NAME], I am an incoming MS student in Bioinformatics at [PERSON_NA…" at bounding box center [210, 125] width 206 height 132
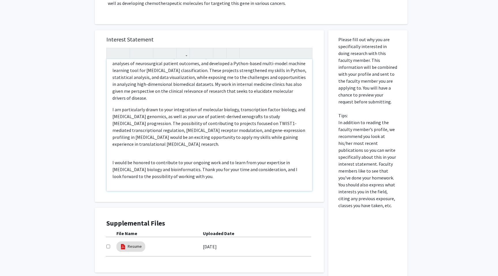
scroll to position [81, 0]
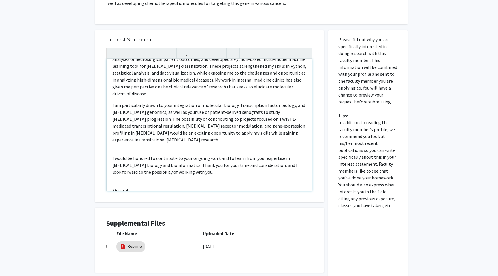
click at [131, 129] on div "Dear [PERSON_NAME], I am an incoming MS student in Bioinformatics at [PERSON_NA…" at bounding box center [210, 125] width 206 height 132
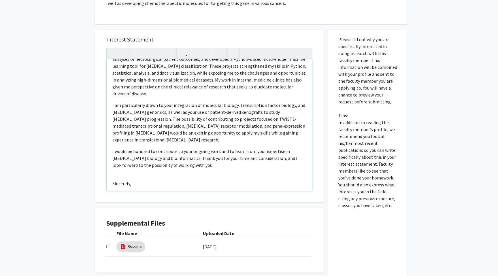
scroll to position [78, 0]
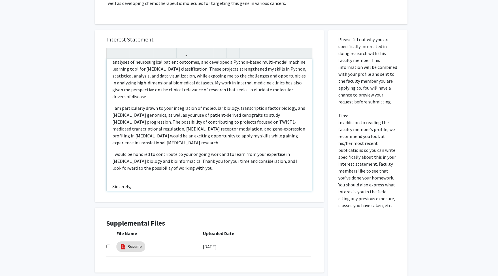
click at [122, 160] on div "Dear [PERSON_NAME], I am an incoming MS student in Bioinformatics at [PERSON_NA…" at bounding box center [210, 125] width 206 height 132
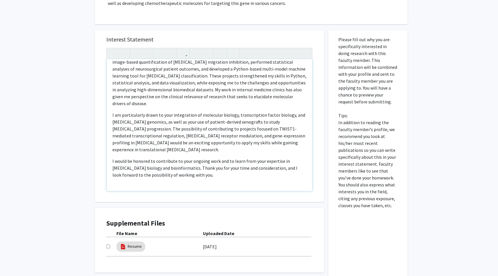
type textarea "<l>Ipsu Do. Sitame,</c><a>E se do eiusmodt IN utlabor et Doloremagnaali en Admi…"
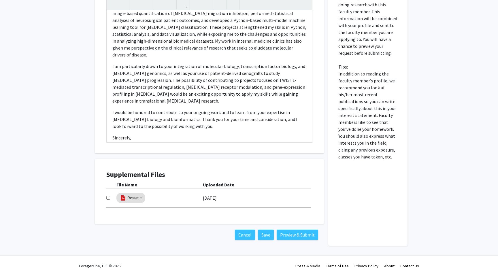
click at [109, 198] on input "checkbox" at bounding box center [108, 198] width 4 height 4
checkbox input "true"
click at [302, 237] on button "Preview & Submit" at bounding box center [298, 235] width 42 height 10
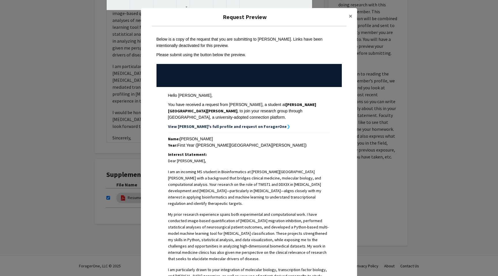
scroll to position [173, 0]
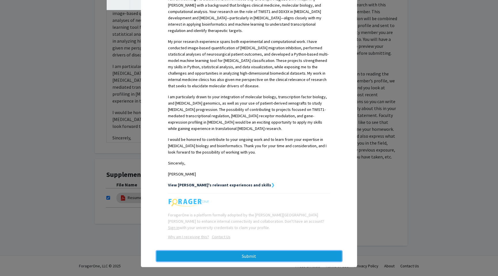
click at [260, 254] on button "Submit" at bounding box center [249, 256] width 185 height 10
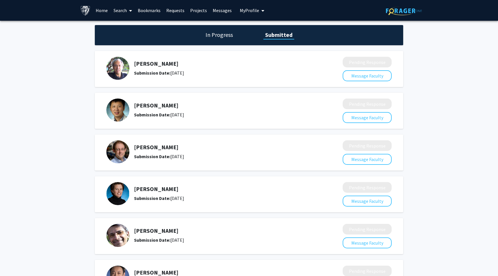
click at [122, 12] on link "Search" at bounding box center [123, 10] width 24 height 20
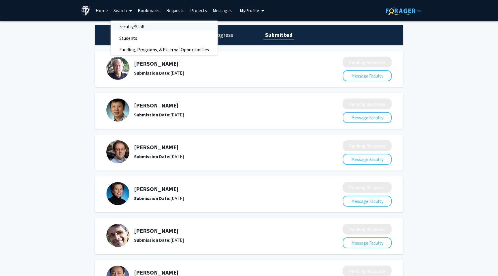
click at [132, 27] on span "Faculty/Staff" at bounding box center [132, 27] width 42 height 12
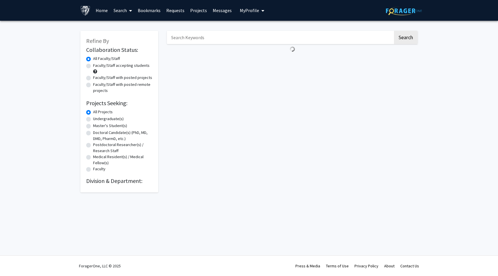
click at [188, 40] on input "Search Keywords" at bounding box center [280, 37] width 226 height 13
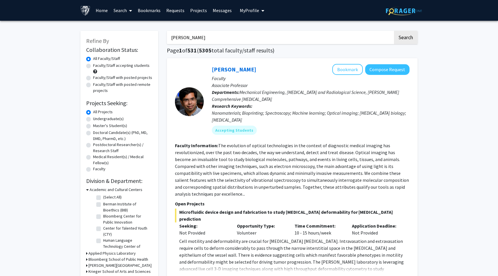
type input "[PERSON_NAME]"
click at [394, 31] on button "Search" at bounding box center [406, 37] width 24 height 13
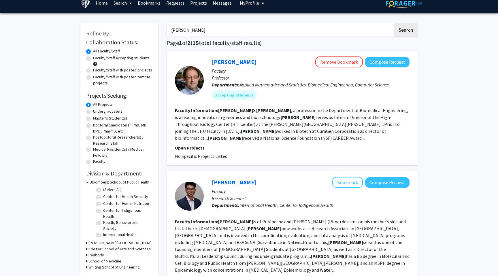
scroll to position [8, 0]
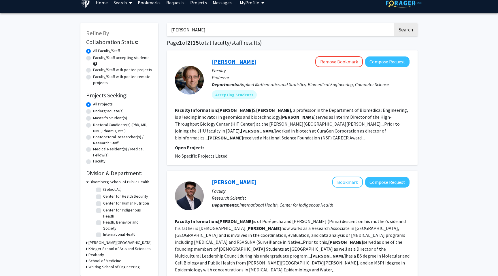
click at [226, 61] on link "[PERSON_NAME]" at bounding box center [234, 61] width 44 height 7
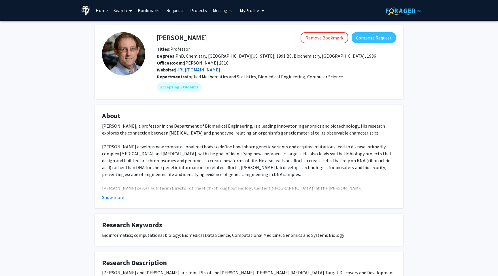
click at [211, 72] on link "[URL][DOMAIN_NAME]" at bounding box center [197, 70] width 45 height 6
click at [279, 110] on fg-card "About [PERSON_NAME], a professor in the Department of Biomedical Engineering, i…" at bounding box center [249, 157] width 309 height 104
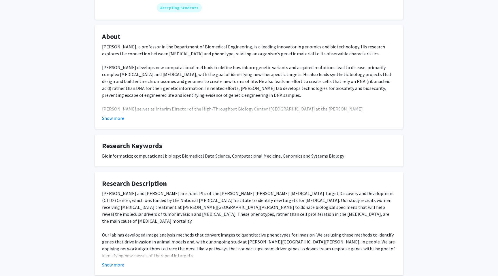
scroll to position [94, 0]
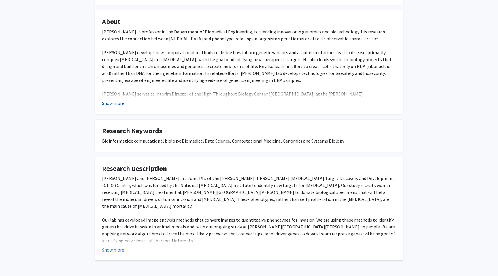
click at [117, 105] on button "Show more" at bounding box center [113, 103] width 22 height 7
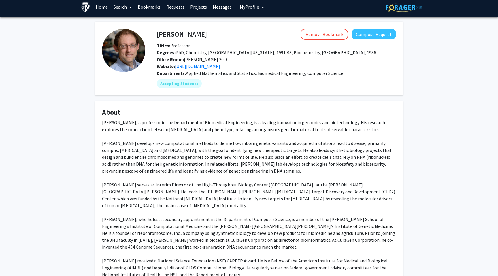
scroll to position [0, 0]
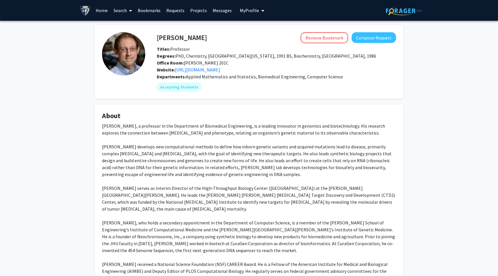
click at [178, 76] on b "Departments:" at bounding box center [171, 77] width 29 height 6
click at [163, 119] on h4 "About" at bounding box center [249, 116] width 294 height 8
